Goal: Transaction & Acquisition: Purchase product/service

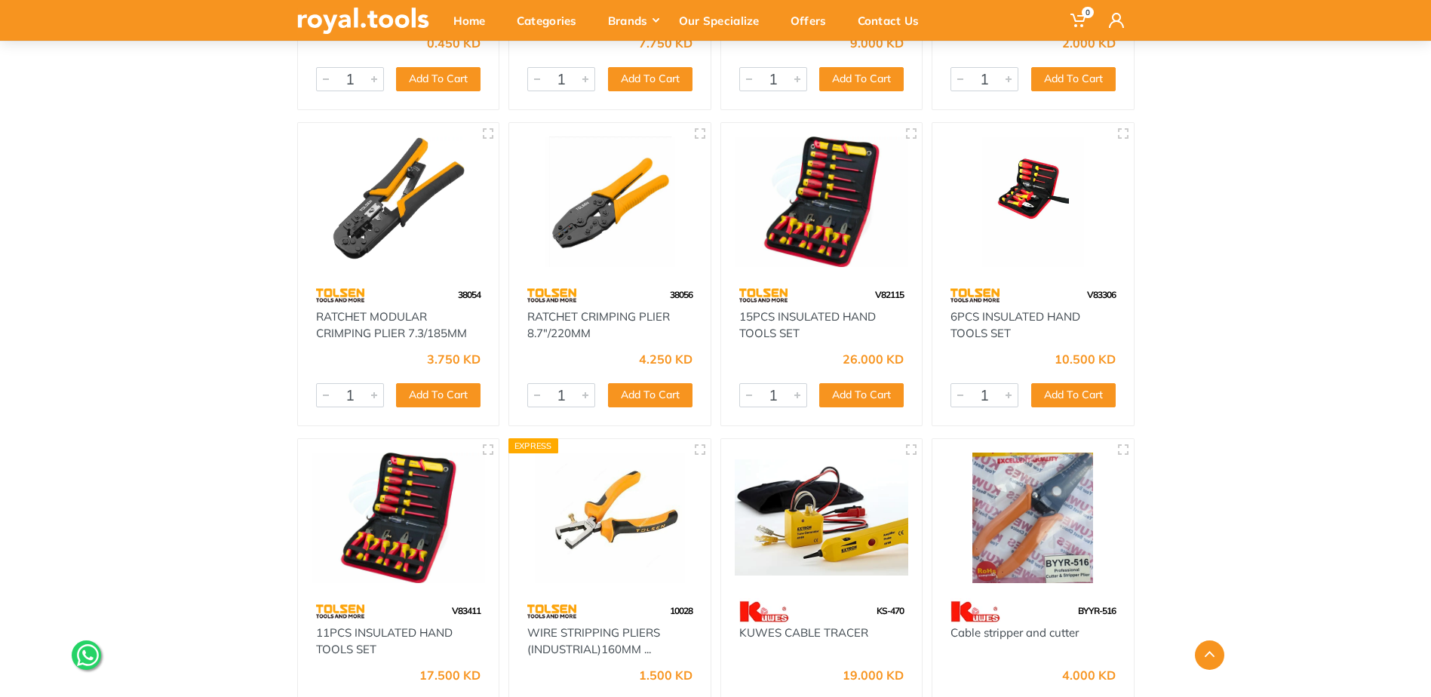
scroll to position [755, 0]
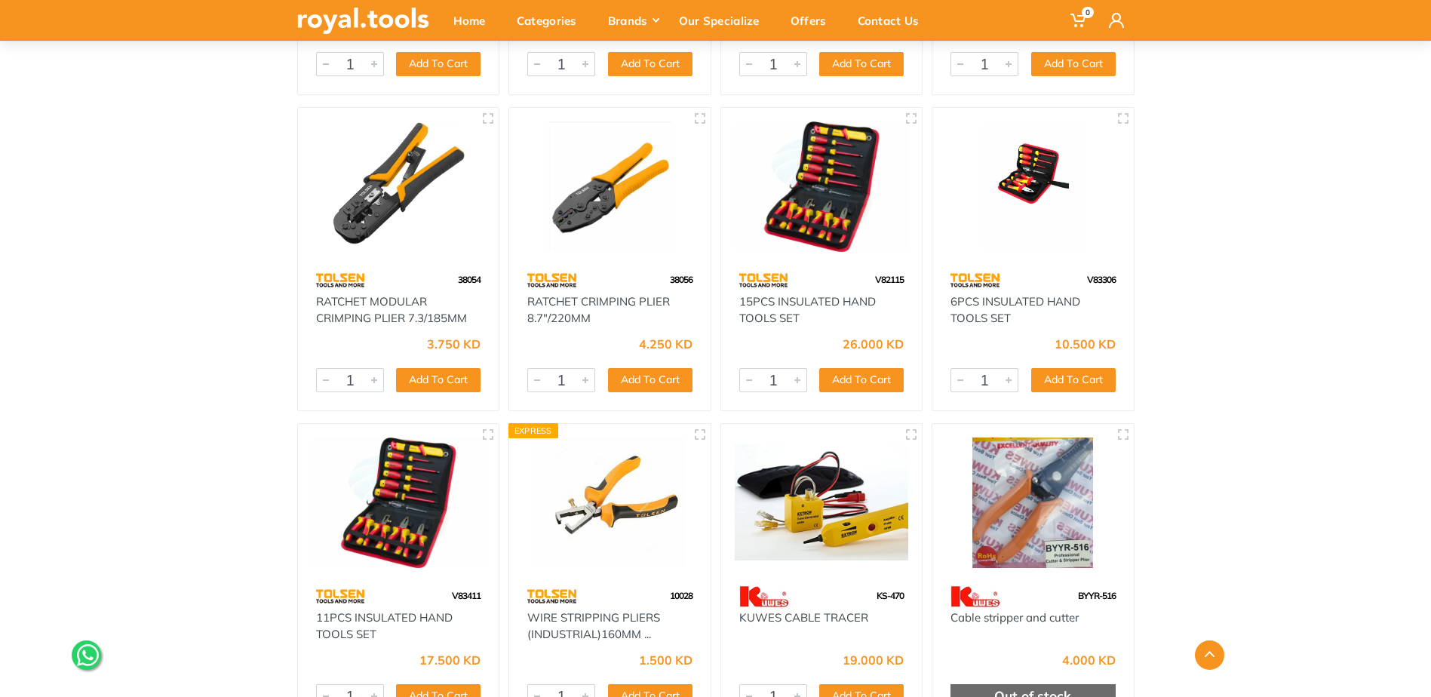
click at [590, 527] on img at bounding box center [610, 503] width 174 height 131
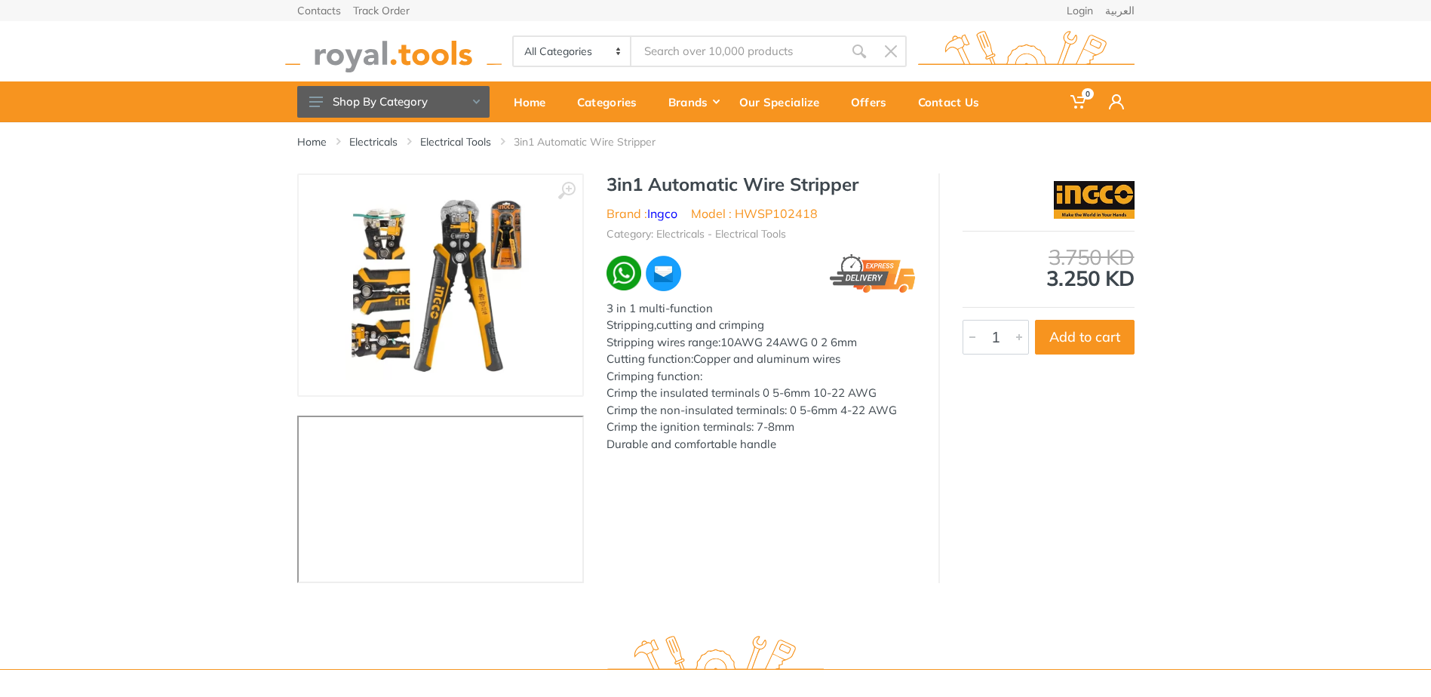
click at [469, 269] on img at bounding box center [441, 285] width 190 height 190
click at [491, 300] on img at bounding box center [441, 285] width 190 height 190
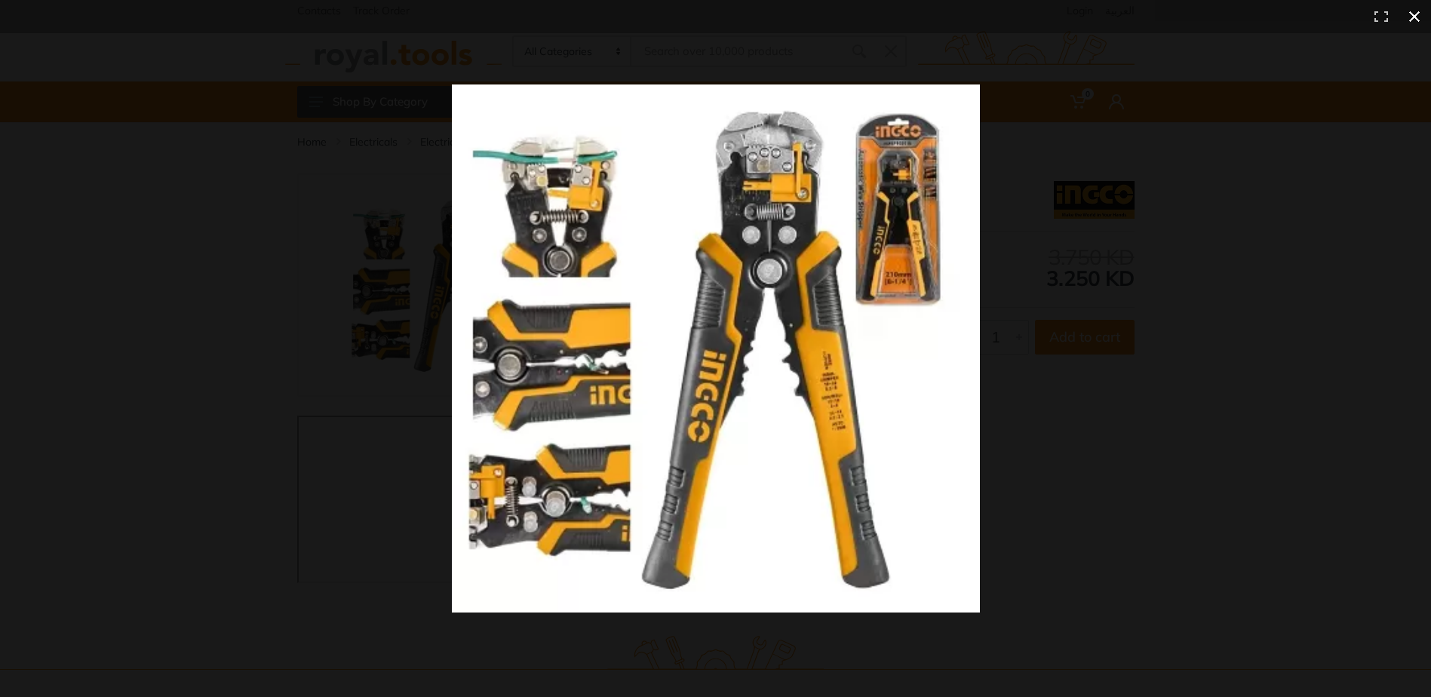
click at [275, 298] on div at bounding box center [715, 348] width 1431 height 697
